Goal: Task Accomplishment & Management: Use online tool/utility

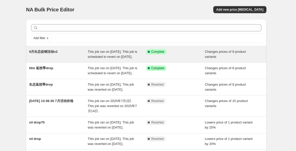
click at [123, 56] on span "This job ran on [DATE]. This job is scheduled to revert on [DATE]." at bounding box center [113, 54] width 50 height 9
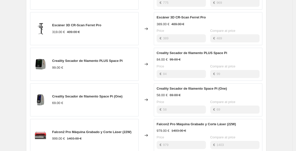
scroll to position [281, 0]
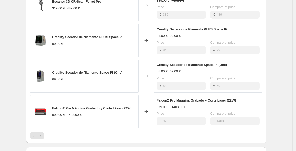
click at [177, 81] on div "Price" at bounding box center [180, 78] width 49 height 5
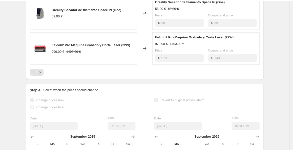
scroll to position [309, 0]
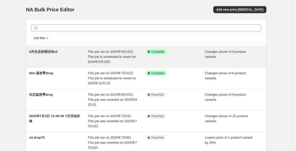
click at [98, 58] on div "This job ran on 2025年9月15日. This job is scheduled to revert on 2025年9月23日." at bounding box center [117, 56] width 59 height 15
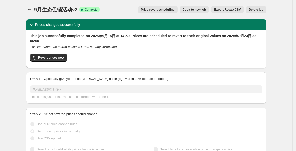
click at [120, 1] on div "9月生态促销活动v2. This page is ready 9月生态促销活动v2 Success Complete Complete Price rever…" at bounding box center [146, 9] width 240 height 19
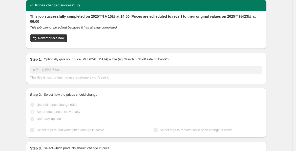
scroll to position [28, 0]
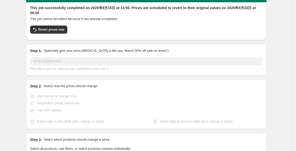
drag, startPoint x: 207, startPoint y: 52, endPoint x: 89, endPoint y: 48, distance: 118.1
click at [89, 49] on div "Step 1. Optionally give your price change job a title (eg "March 30% off sale o…" at bounding box center [146, 59] width 232 height 23
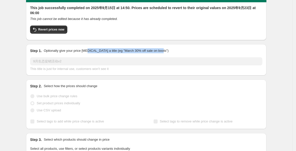
drag, startPoint x: 89, startPoint y: 48, endPoint x: 166, endPoint y: 48, distance: 77.6
click at [166, 48] on div "Step 1. Optionally give your price change job a title (eg "March 30% off sale o…" at bounding box center [146, 59] width 240 height 31
click at [163, 41] on div at bounding box center [163, 41] width 0 height 0
drag, startPoint x: 200, startPoint y: 56, endPoint x: 192, endPoint y: 81, distance: 25.8
click at [200, 56] on div "Step 1. Optionally give your price change job a title (eg "March 30% off sale o…" at bounding box center [146, 59] width 232 height 23
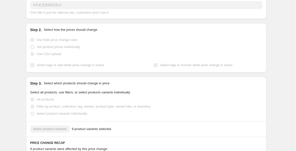
scroll to position [84, 0]
drag, startPoint x: 32, startPoint y: 91, endPoint x: 130, endPoint y: 95, distance: 98.4
click at [130, 95] on legend "Select all products, use filters, or select products variants individually" at bounding box center [80, 93] width 100 height 6
drag, startPoint x: 96, startPoint y: 91, endPoint x: 111, endPoint y: 130, distance: 41.8
click at [112, 129] on div "Select product variants 9 product variants selected" at bounding box center [146, 129] width 232 height 7
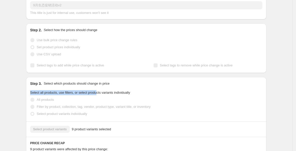
drag, startPoint x: 32, startPoint y: 93, endPoint x: 97, endPoint y: 91, distance: 64.5
click at [97, 91] on span "Select all products, use filters, or select products variants individually" at bounding box center [80, 93] width 100 height 4
click at [93, 83] on div at bounding box center [93, 83] width 0 height 0
click at [184, 87] on div "Step 3. Select which products should change in price Select all products, use f…" at bounding box center [146, 99] width 240 height 44
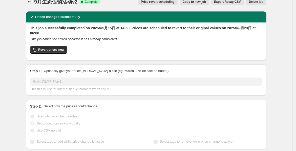
scroll to position [0, 0]
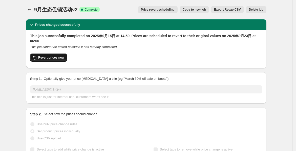
click at [43, 57] on span "Revert prices now" at bounding box center [51, 58] width 26 height 4
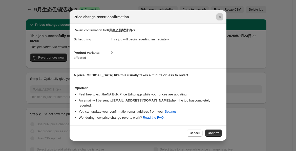
click at [41, 64] on div at bounding box center [148, 75] width 296 height 151
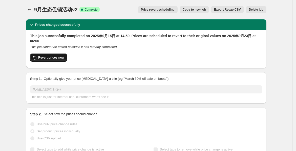
click at [47, 59] on span "Revert prices now" at bounding box center [51, 58] width 26 height 4
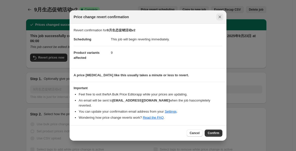
click at [220, 18] on icon "Close" at bounding box center [219, 16] width 5 height 5
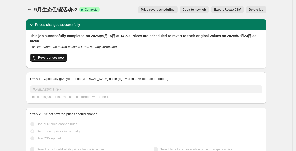
click at [56, 60] on button "Revert prices now" at bounding box center [48, 58] width 37 height 8
checkbox input "false"
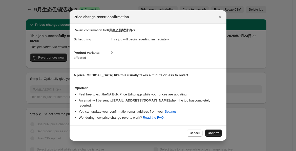
click at [211, 131] on span "Confirm" at bounding box center [214, 133] width 12 height 4
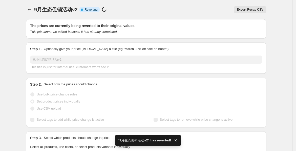
drag, startPoint x: 86, startPoint y: 10, endPoint x: 103, endPoint y: 11, distance: 17.2
checkbox input "true"
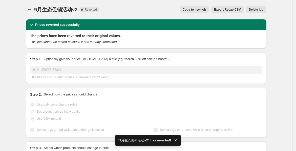
click at [154, 14] on div "9月生态促销活动v2. This page is ready 9月生态促销活动v2 Complete Reverted Copy to new job Exp…" at bounding box center [146, 9] width 240 height 19
drag, startPoint x: 85, startPoint y: 9, endPoint x: 100, endPoint y: 9, distance: 15.4
click at [100, 9] on div "9月生态促销活动v2 Complete Reverted Copy to new job Export Recap CSV Delete job More a…" at bounding box center [146, 9] width 240 height 7
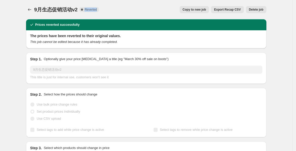
click at [96, 7] on div "9月生态促销活动v2 Complete Reverted" at bounding box center [66, 9] width 65 height 7
click at [131, 4] on div "9月生态促销活动v2. This page is ready 9月生态促销活动v2 Complete Reverted Copy to new job Exp…" at bounding box center [146, 9] width 240 height 19
drag, startPoint x: 86, startPoint y: 10, endPoint x: 99, endPoint y: 9, distance: 12.7
click at [99, 10] on span "Complete Reverted" at bounding box center [88, 9] width 19 height 5
click at [96, 12] on div at bounding box center [96, 12] width 0 height 0
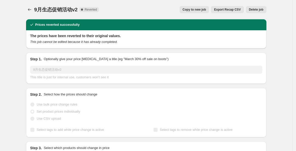
click at [131, 5] on div "9月生态促销活动v2. This page is ready 9月生态促销活动v2 Complete Reverted Copy to new job Exp…" at bounding box center [146, 9] width 240 height 19
drag, startPoint x: 103, startPoint y: 49, endPoint x: 93, endPoint y: 15, distance: 35.7
click at [87, 12] on span "Complete Reverted" at bounding box center [88, 9] width 19 height 5
drag, startPoint x: 89, startPoint y: 8, endPoint x: 144, endPoint y: 10, distance: 55.7
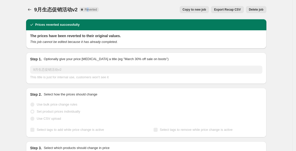
click at [90, 9] on span "Reverted" at bounding box center [90, 10] width 12 height 4
click at [153, 13] on div "9月生态促销活动v2. This page is ready 9月生态促销活动v2 Complete Reverted Copy to new job Exp…" at bounding box center [146, 9] width 240 height 19
click at [30, 10] on icon "Price change jobs" at bounding box center [29, 9] width 3 height 3
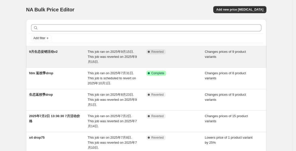
click at [92, 59] on span "This job ran on 2025年9月15日. This job was reverted on 2025年9月15日." at bounding box center [112, 57] width 49 height 14
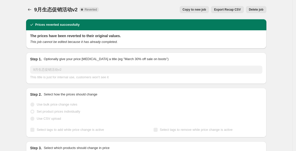
click at [197, 9] on span "Copy to new job" at bounding box center [195, 10] width 24 height 4
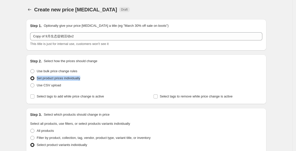
drag, startPoint x: 90, startPoint y: 79, endPoint x: 38, endPoint y: 78, distance: 52.1
click at [38, 78] on div "Set product prices individually" at bounding box center [146, 78] width 232 height 7
click at [34, 69] on div at bounding box center [34, 69] width 0 height 0
click at [149, 80] on div "Set product prices individually" at bounding box center [146, 78] width 232 height 7
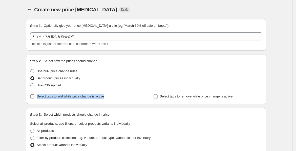
drag, startPoint x: 117, startPoint y: 98, endPoint x: 38, endPoint y: 98, distance: 78.1
click at [38, 98] on div "Select tags to add while price change is active" at bounding box center [84, 96] width 109 height 7
click at [35, 99] on div at bounding box center [35, 99] width 0 height 0
click at [166, 69] on div "Use bulk price change rules" at bounding box center [146, 71] width 232 height 7
drag, startPoint x: 241, startPoint y: 98, endPoint x: 155, endPoint y: 100, distance: 86.2
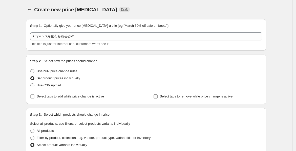
click at [155, 100] on div "Select tags to remove while price change is active" at bounding box center [207, 96] width 109 height 7
drag, startPoint x: 88, startPoint y: 70, endPoint x: 39, endPoint y: 66, distance: 49.2
click at [39, 66] on div "Step 2. Select how the prices should change Use bulk price change rules Set pro…" at bounding box center [146, 79] width 232 height 41
click at [35, 62] on div at bounding box center [35, 62] width 0 height 0
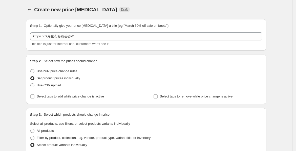
click at [130, 21] on div "Step 1. Optionally give your price change job a title (eg "March 30% off sale o…" at bounding box center [146, 34] width 240 height 31
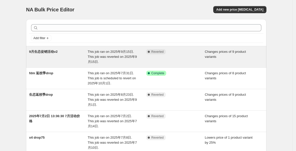
click at [163, 53] on span "Reverted" at bounding box center [157, 52] width 12 height 4
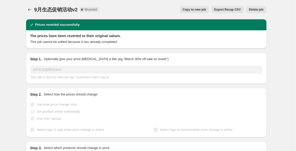
click at [201, 11] on span "Copy to new job" at bounding box center [195, 10] width 24 height 4
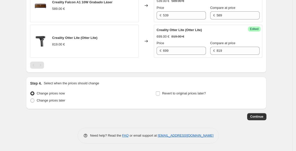
scroll to position [459, 0]
click at [160, 94] on input "Revert to original prices later?" at bounding box center [158, 94] width 4 height 4
checkbox input "true"
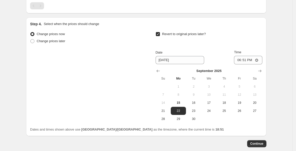
scroll to position [546, 0]
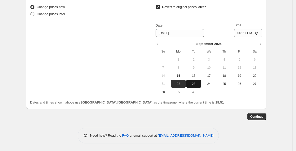
click at [196, 83] on span "23" at bounding box center [193, 84] width 11 height 4
click at [211, 84] on span "24" at bounding box center [208, 84] width 11 height 4
type input "9/24/2025"
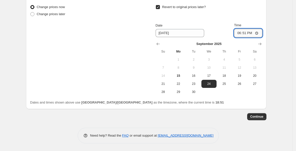
click at [256, 34] on input "18:51" at bounding box center [248, 33] width 28 height 9
type input "06:00"
click at [256, 118] on span "Continue" at bounding box center [256, 117] width 13 height 4
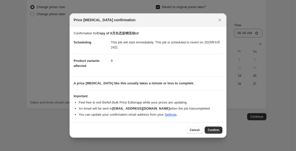
click at [218, 131] on span "Confirm" at bounding box center [214, 130] width 12 height 4
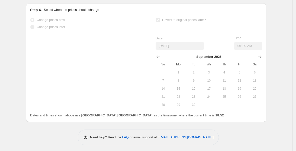
scroll to position [556, 0]
click at [151, 27] on div "Change prices now Change prices later Revert to original prices later? Date 9/2…" at bounding box center [146, 62] width 232 height 93
click at [38, 18] on span "Change prices now" at bounding box center [51, 20] width 28 height 4
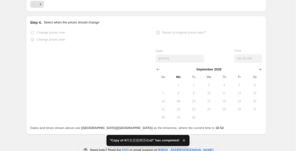
scroll to position [431, 0]
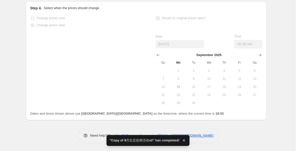
click at [56, 28] on label "Change prices later" at bounding box center [47, 25] width 35 height 7
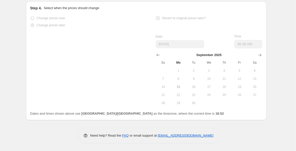
click at [184, 68] on button "1" at bounding box center [178, 71] width 15 height 8
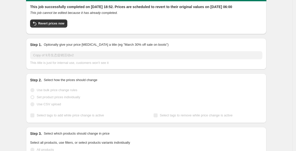
scroll to position [0, 0]
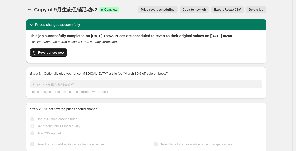
click at [60, 55] on span "Revert prices now" at bounding box center [51, 53] width 26 height 4
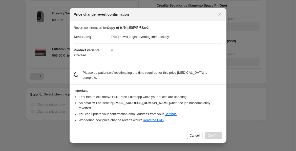
checkbox input "false"
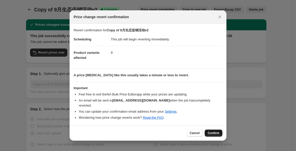
click at [215, 131] on span "Confirm" at bounding box center [214, 133] width 12 height 4
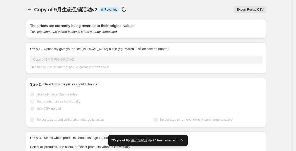
checkbox input "true"
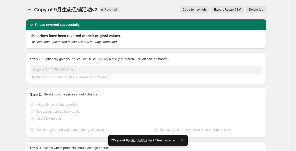
click at [203, 10] on span "Copy to new job" at bounding box center [195, 10] width 24 height 4
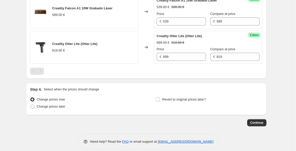
scroll to position [459, 0]
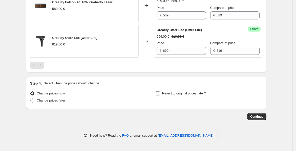
click at [159, 93] on input "Revert to original prices later?" at bounding box center [158, 94] width 4 height 4
checkbox input "true"
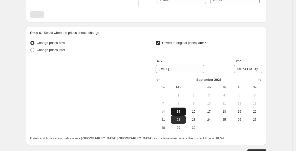
scroll to position [515, 0]
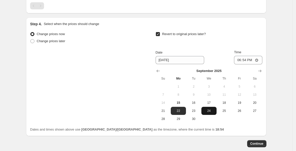
click at [209, 113] on span "24" at bounding box center [208, 111] width 11 height 4
type input "9/24/2025"
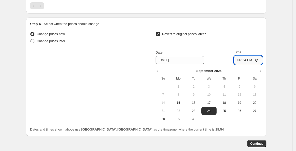
click at [251, 64] on input "18:54" at bounding box center [248, 60] width 28 height 9
click at [259, 62] on input "18:54" at bounding box center [248, 60] width 28 height 9
type input "06:00"
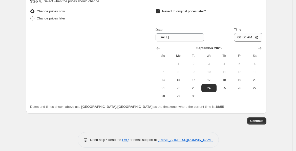
scroll to position [543, 0]
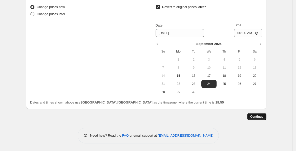
click at [258, 118] on span "Continue" at bounding box center [256, 117] width 13 height 4
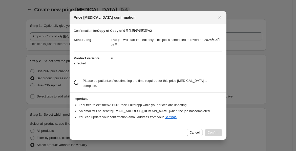
scroll to position [0, 0]
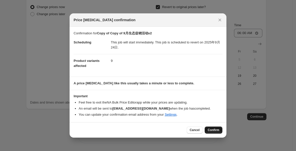
click at [214, 130] on span "Confirm" at bounding box center [214, 130] width 12 height 4
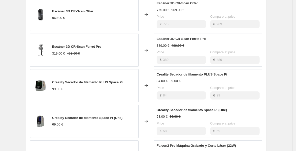
scroll to position [224, 0]
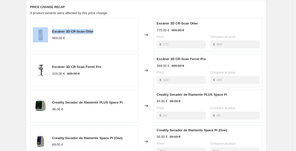
drag, startPoint x: 102, startPoint y: 26, endPoint x: 50, endPoint y: 26, distance: 51.8
click at [50, 26] on div "Escáner 3D CR-Scan Otter 969.00 €" at bounding box center [84, 34] width 108 height 33
copy div "Escáner 3D CR-Scan Otter"
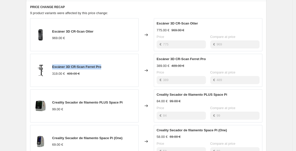
drag, startPoint x: 52, startPoint y: 61, endPoint x: 106, endPoint y: 64, distance: 54.7
click at [106, 64] on div "Escáner 3D CR-Scan Ferret Pro 319.00 € 489.00 €" at bounding box center [84, 70] width 108 height 33
copy span "Escáner 3D CR-Scan Ferret Pro"
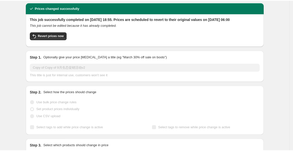
scroll to position [0, 0]
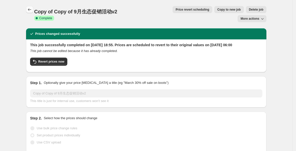
click at [32, 10] on icon "Price change jobs" at bounding box center [29, 9] width 5 height 5
